Goal: Information Seeking & Learning: Find specific page/section

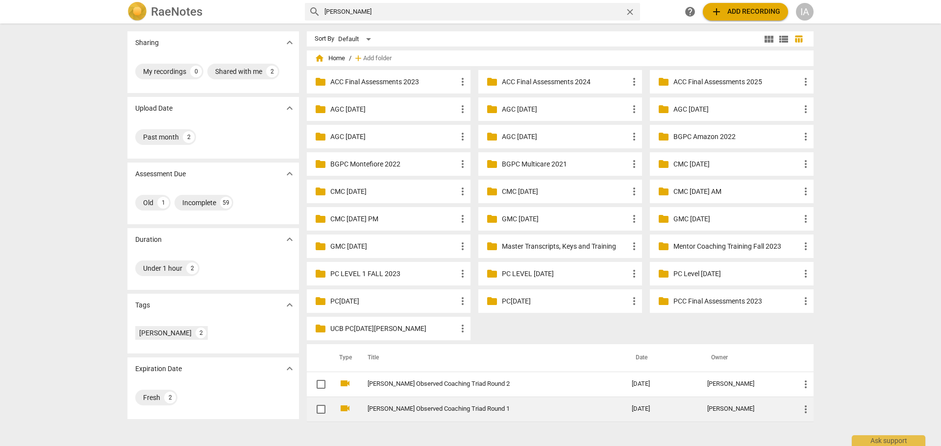
click at [459, 408] on link "[PERSON_NAME] Observed Coaching Triad Round 1" at bounding box center [482, 409] width 229 height 7
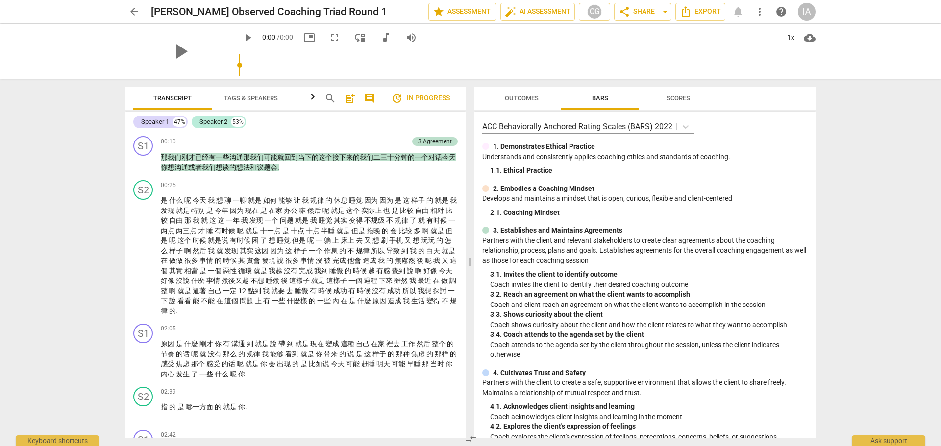
click at [368, 98] on span "comment" at bounding box center [370, 99] width 12 height 12
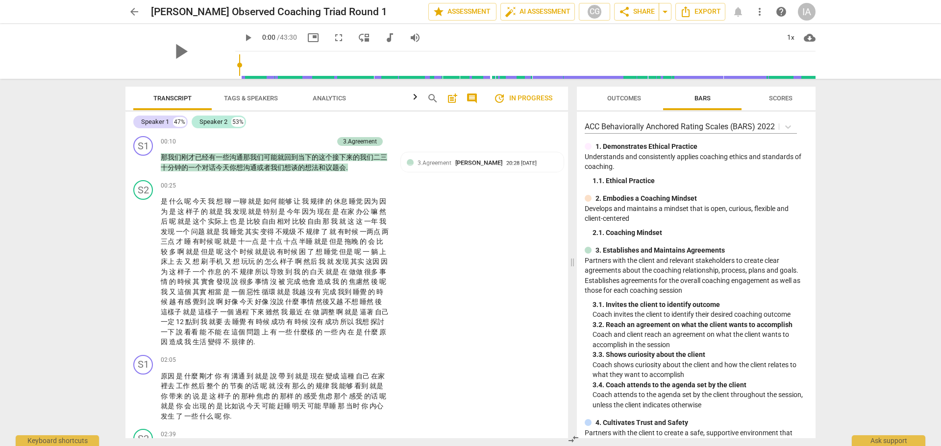
click at [136, 12] on span "arrow_back" at bounding box center [134, 12] width 12 height 12
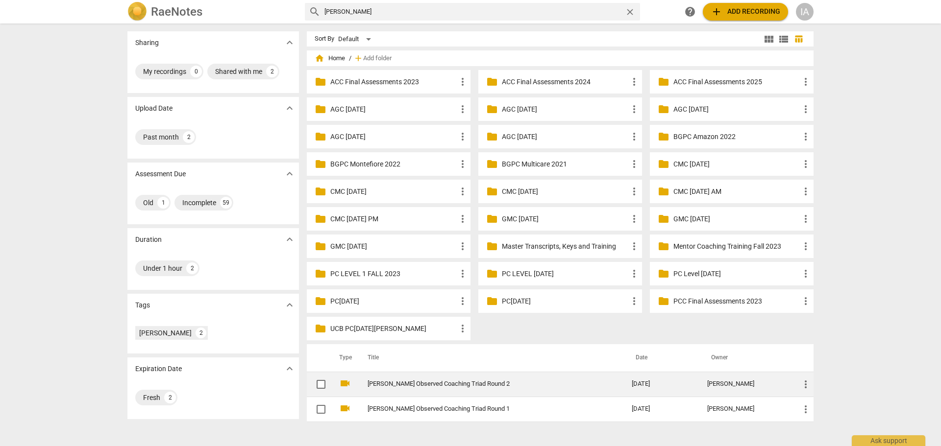
click at [469, 382] on link "[PERSON_NAME] Observed Coaching Triad Round 2" at bounding box center [482, 384] width 229 height 7
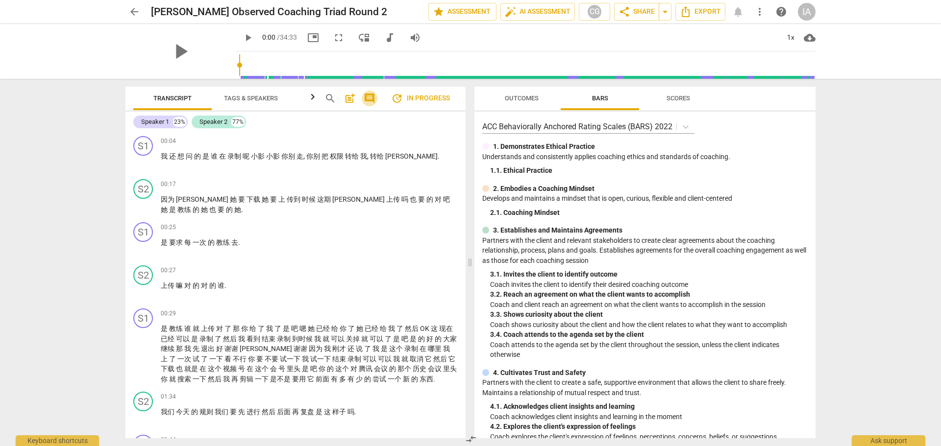
click at [370, 99] on span "comment" at bounding box center [370, 99] width 12 height 12
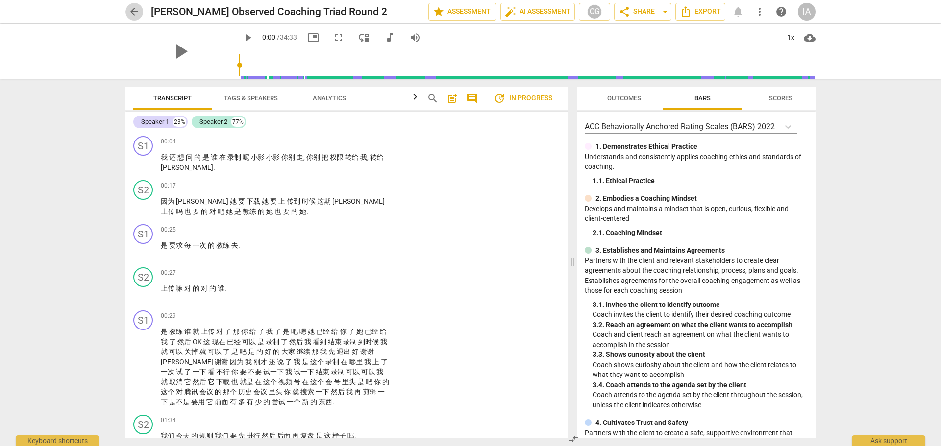
click at [134, 10] on span "arrow_back" at bounding box center [134, 12] width 12 height 12
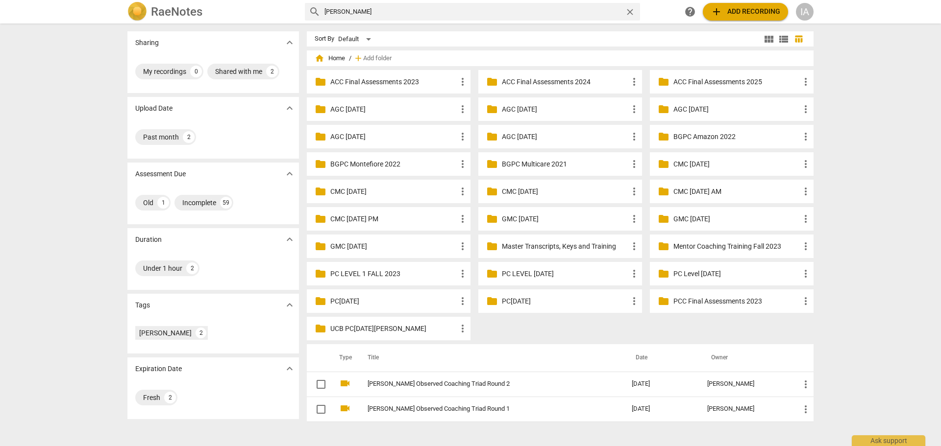
drag, startPoint x: 347, startPoint y: 12, endPoint x: 311, endPoint y: 17, distance: 36.0
click at [311, 17] on div "search [PERSON_NAME] close" at bounding box center [472, 12] width 335 height 18
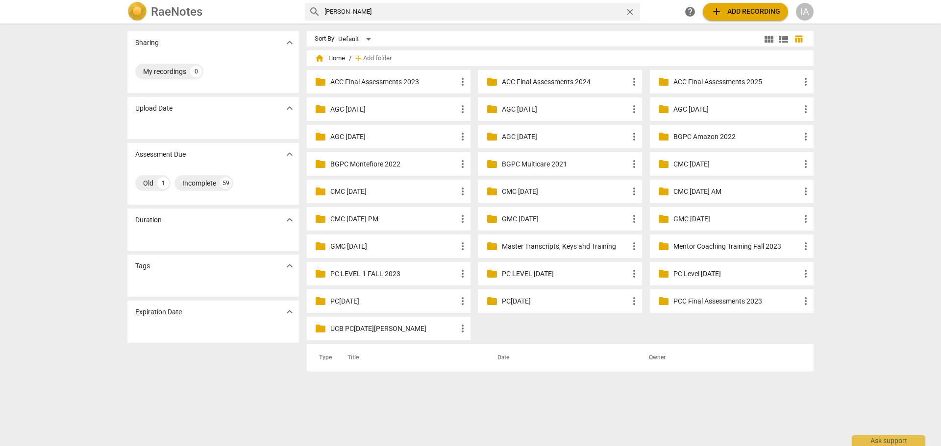
drag, startPoint x: 338, startPoint y: 11, endPoint x: 315, endPoint y: 23, distance: 25.6
click at [315, 23] on div "RaeNotes search [PERSON_NAME] close help add Add recording IA" at bounding box center [470, 12] width 941 height 24
type input "[PERSON_NAME]"
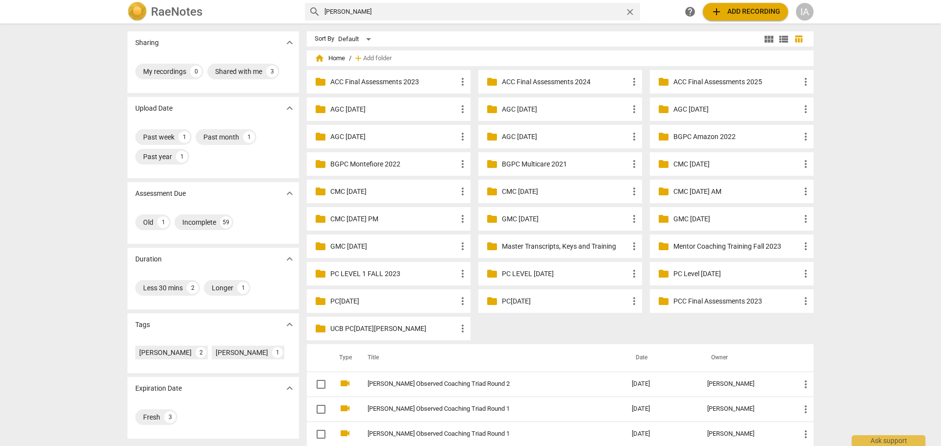
scroll to position [9, 0]
